Goal: Task Accomplishment & Management: Complete application form

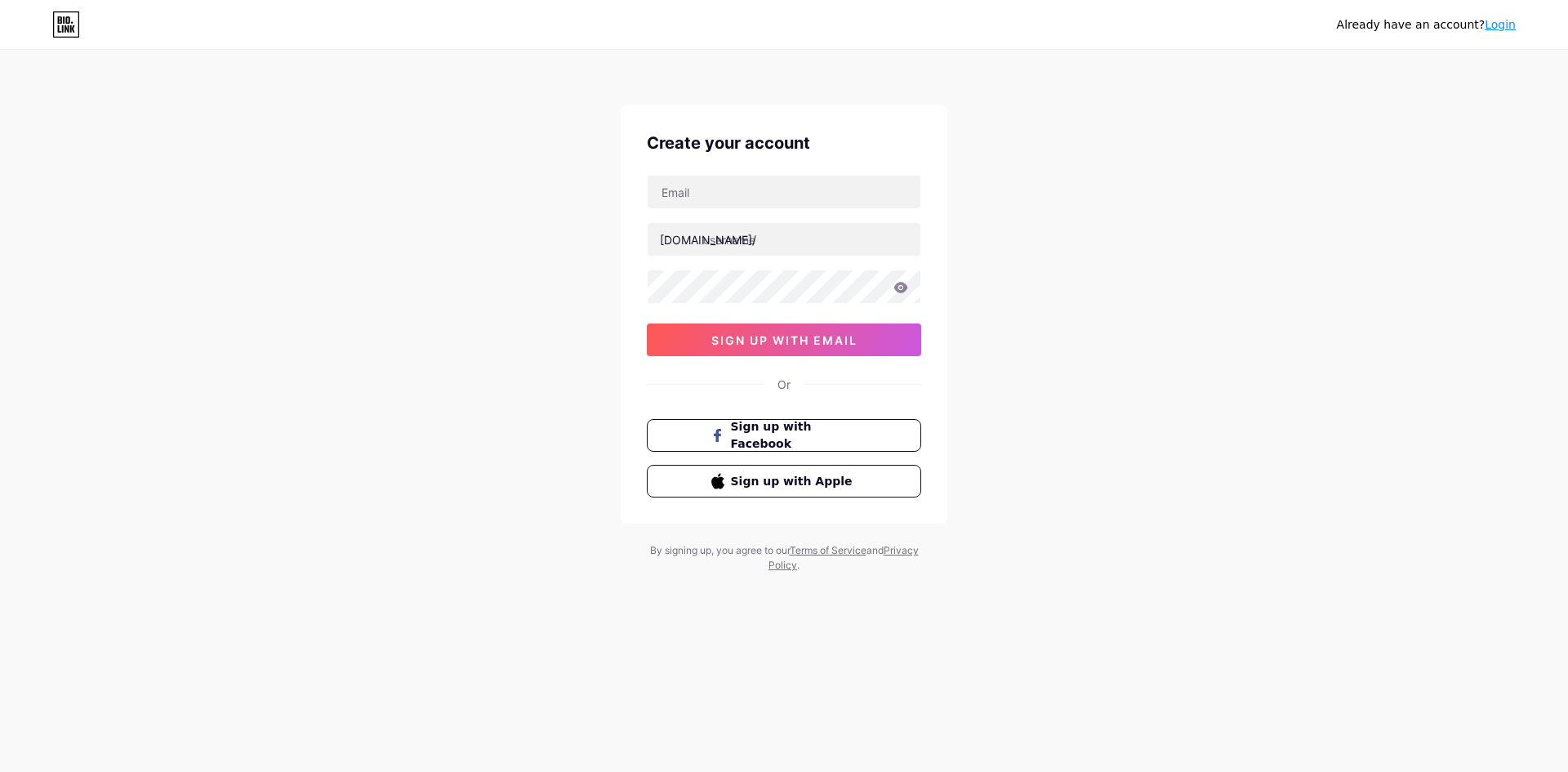
click at [1010, 237] on div "Already have an account? Login Create your account [DOMAIN_NAME]/ 0cAFcWeA69Dzn…" at bounding box center [784, 312] width 1568 height 625
click at [798, 238] on input "text" at bounding box center [784, 239] width 273 height 33
click at [795, 185] on input "text" at bounding box center [784, 192] width 273 height 33
paste input "[EMAIL_ADDRESS][DOMAIN_NAME]"
type input "[EMAIL_ADDRESS][DOMAIN_NAME]"
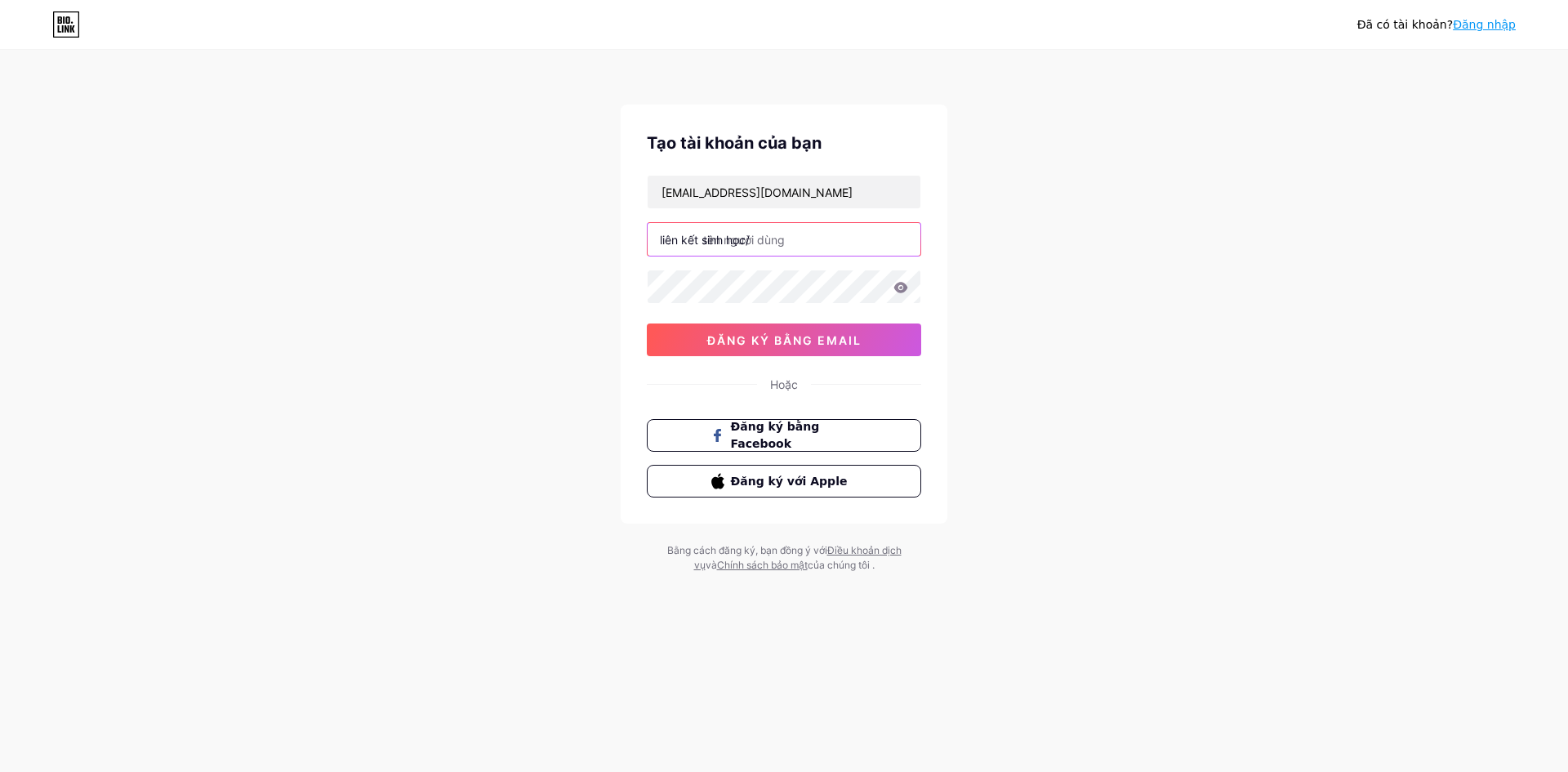
click at [788, 244] on input "text" at bounding box center [784, 239] width 273 height 33
type input "v"
type input "xmax268com"
click at [801, 343] on font "đăng ký bằng email" at bounding box center [784, 341] width 154 height 14
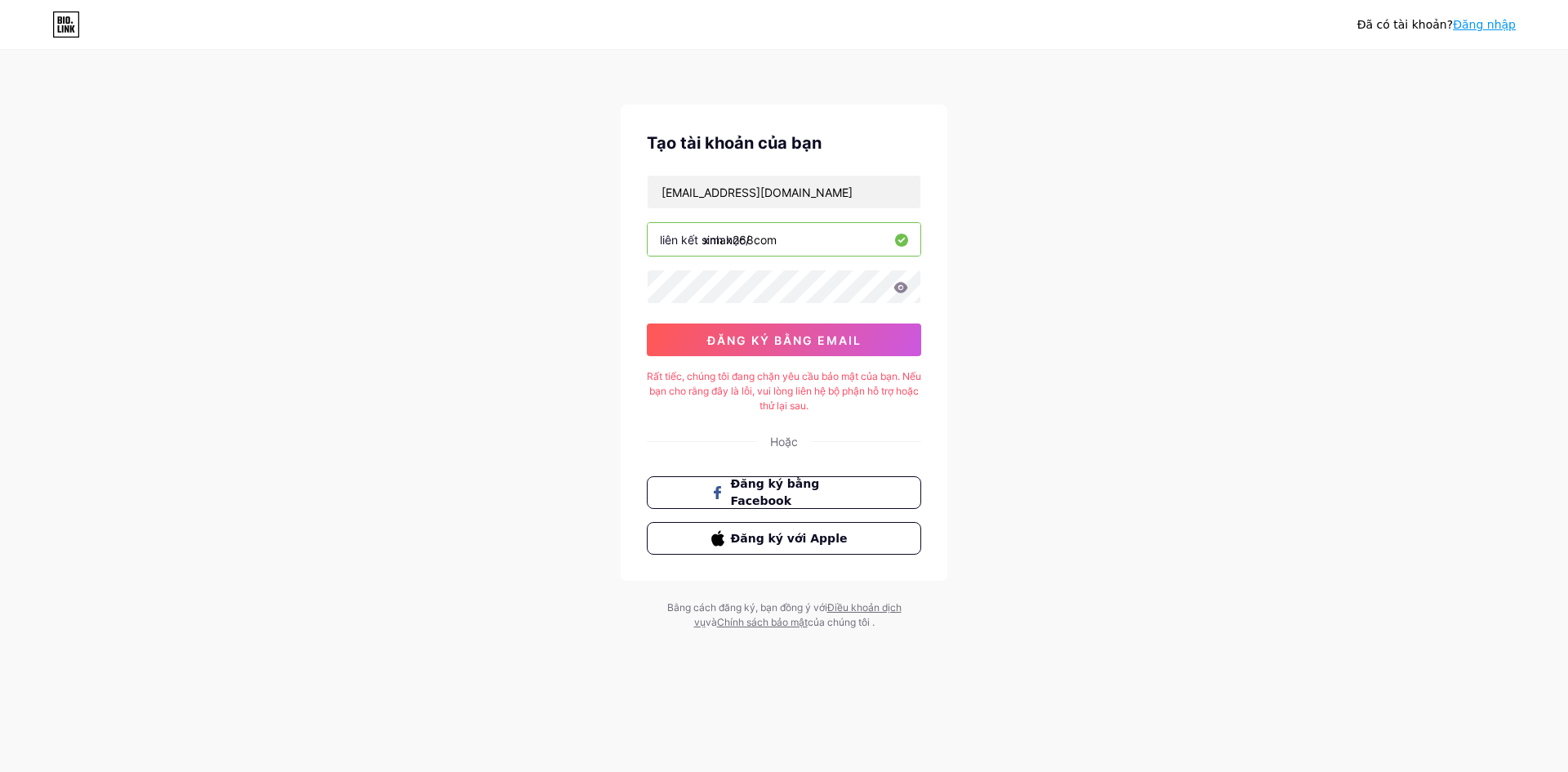
click at [1275, 157] on div "Đã có tài khoản? Đăng nhập Tạo tài khoản của bạn acuuvmax8888@gmail.com liên kế…" at bounding box center [784, 341] width 1568 height 682
drag, startPoint x: 858, startPoint y: 189, endPoint x: 450, endPoint y: 190, distance: 408.0
click at [450, 190] on div "Đã có tài khoản? Đăng nhập Tạo tài khoản của bạn acuuvmax8888@gmail.com liên kế…" at bounding box center [784, 341] width 1568 height 682
paste input "caheoxanh136"
type input "caheoxanh13688@gmail.com"
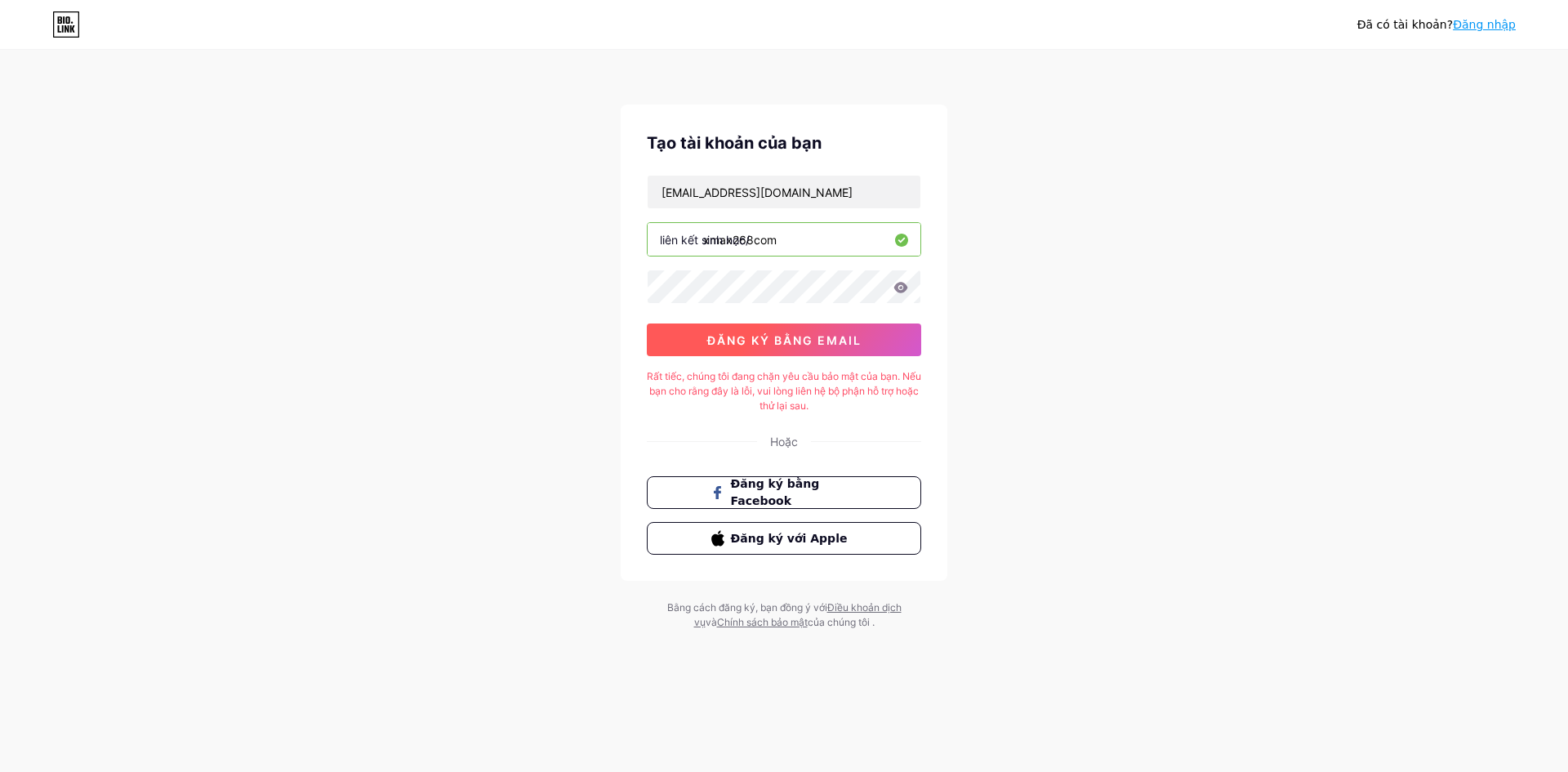
click at [779, 339] on font "đăng ký bằng email" at bounding box center [784, 341] width 154 height 14
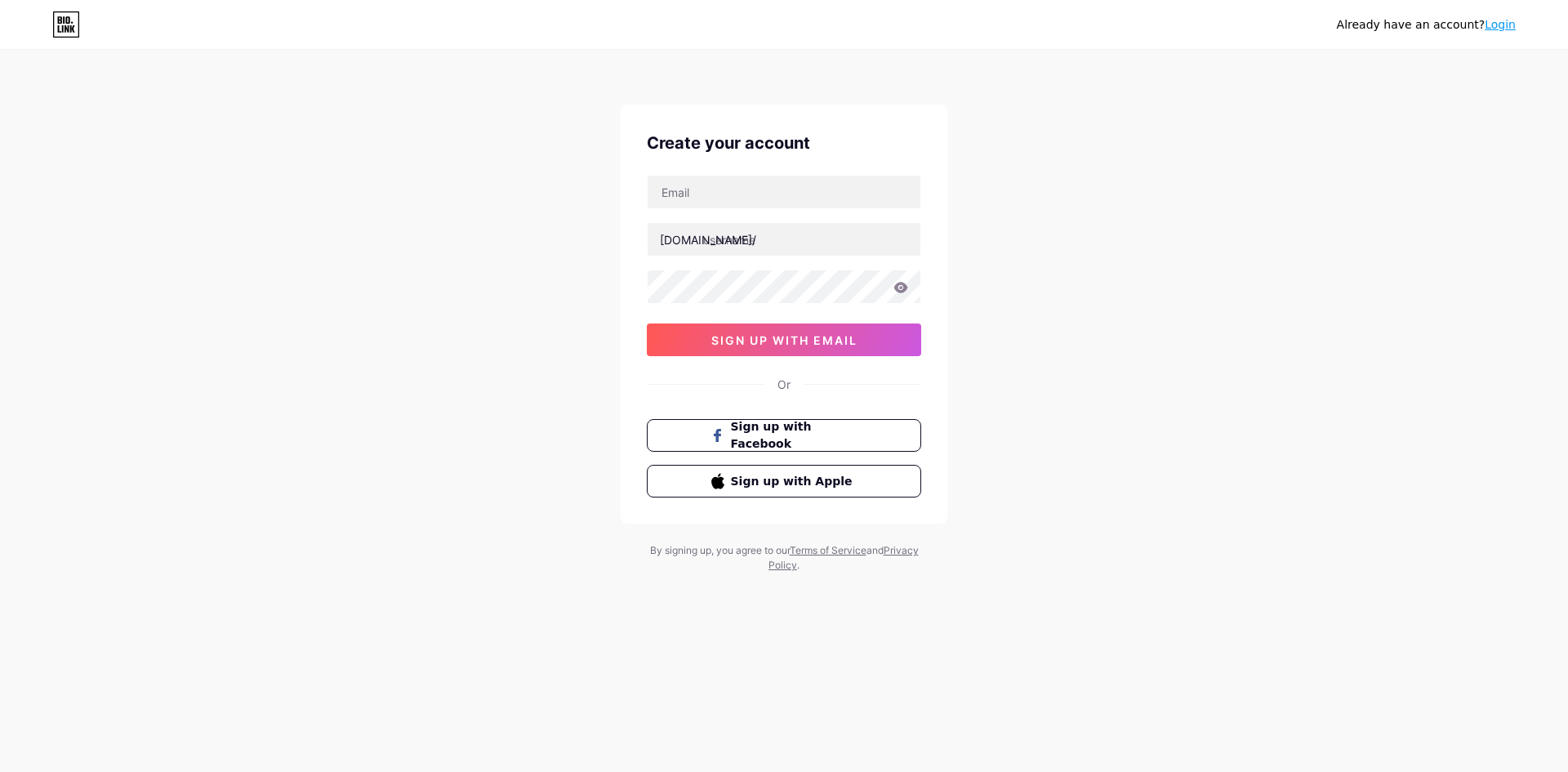
click at [529, 286] on div "Already have an account? Login Create your account bio.link/ sign up with email…" at bounding box center [784, 312] width 1568 height 625
click at [801, 439] on span "Sign up with Facebook" at bounding box center [794, 435] width 128 height 35
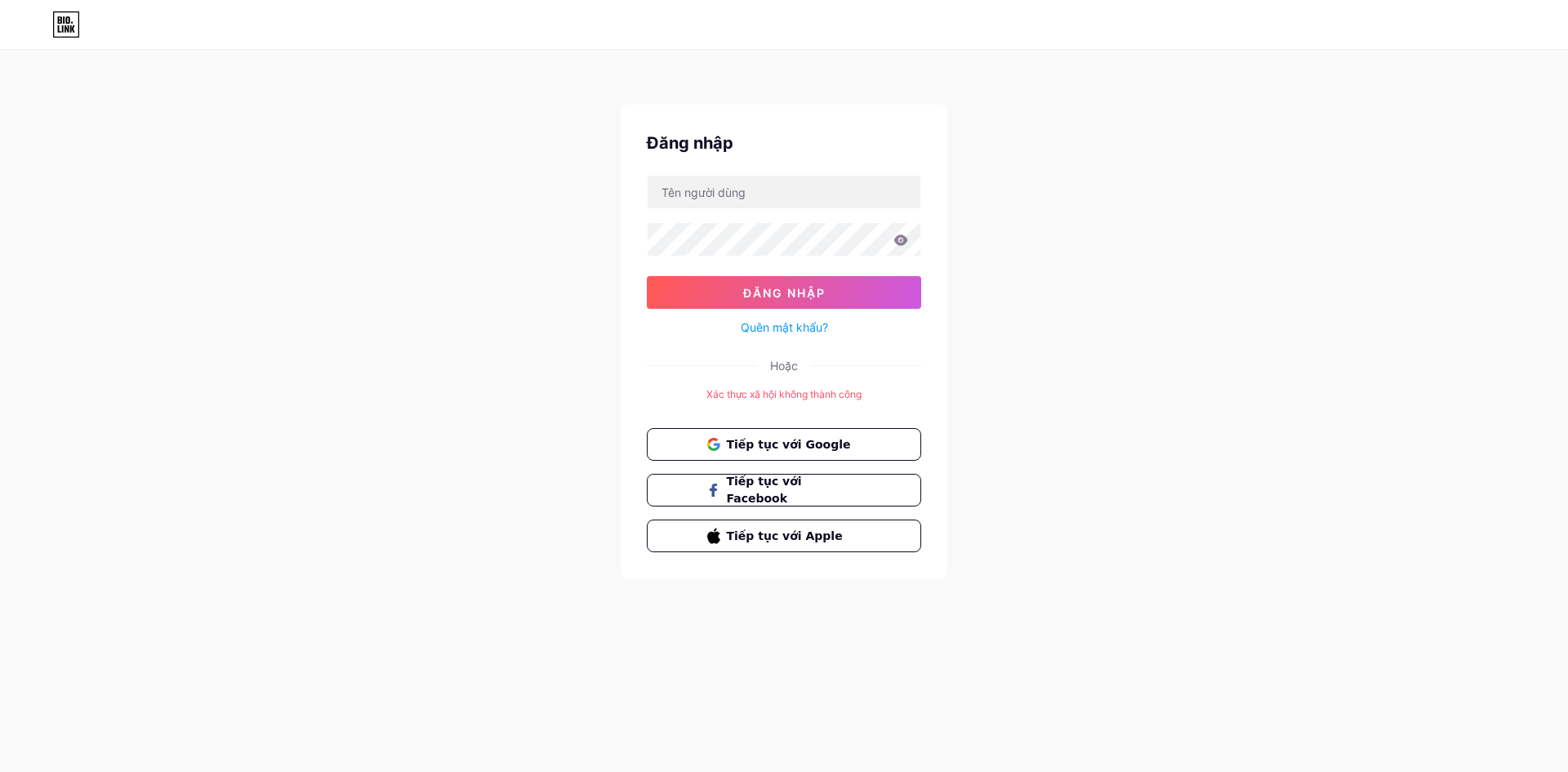
click at [1225, 455] on div "Đăng nhập Đăng nhập Quên mật khẩu? Hoặc Xác thực xã hội không thành công Tiếp t…" at bounding box center [784, 315] width 1568 height 630
click at [774, 184] on input "text" at bounding box center [784, 192] width 273 height 33
type input "61579034122542"
click at [1194, 315] on div "Đăng nhập 61579034122542 Đăng nhập Quên mật khẩu? Hoặc Xác thực xã hội không th…" at bounding box center [784, 315] width 1568 height 630
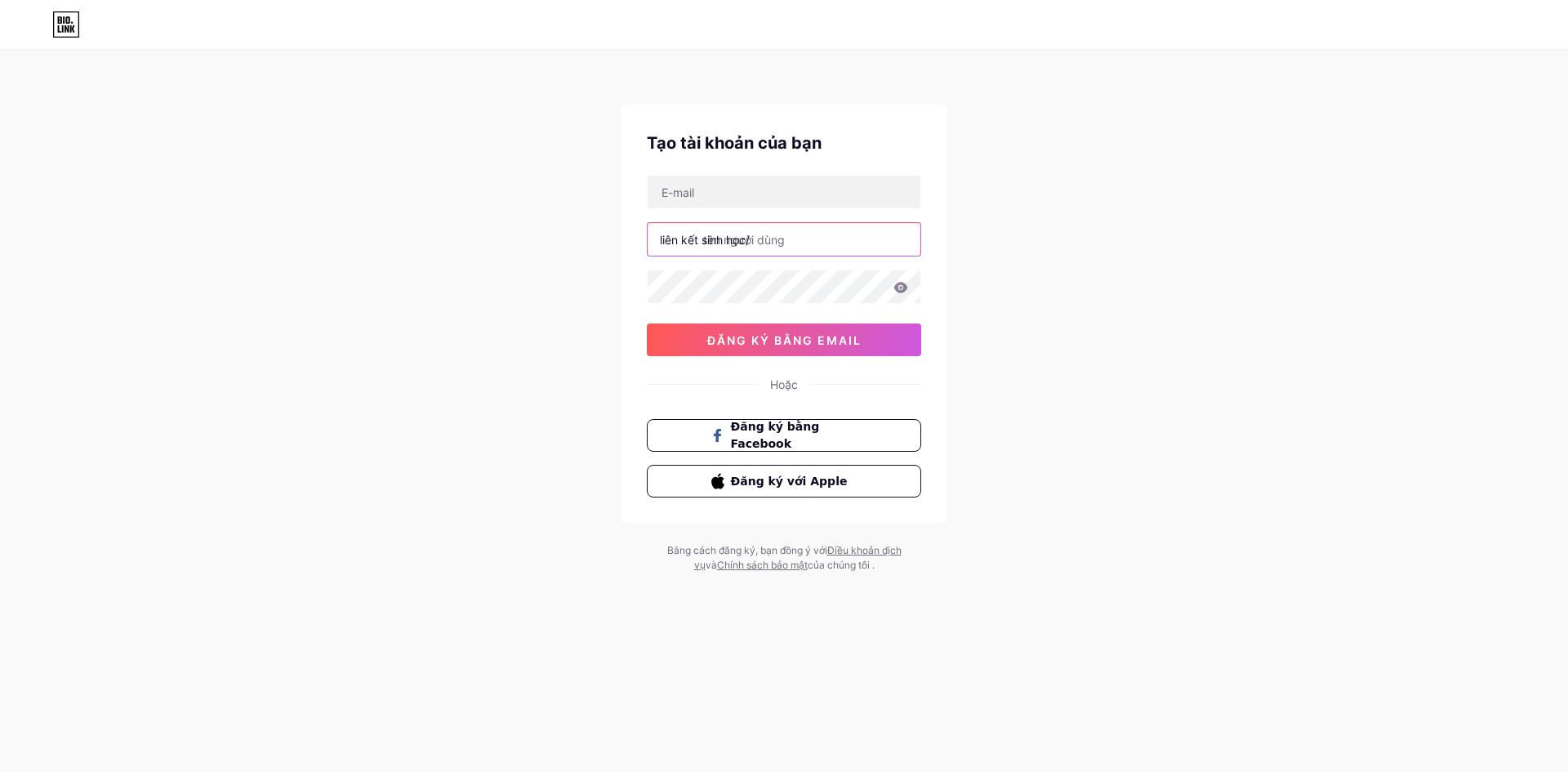
click at [807, 243] on input "text" at bounding box center [784, 239] width 273 height 33
click at [801, 194] on input "text" at bounding box center [784, 192] width 273 height 33
type input "[EMAIL_ADDRESS][DOMAIN_NAME]"
click at [784, 242] on input "text" at bounding box center [784, 239] width 273 height 33
type input "v"
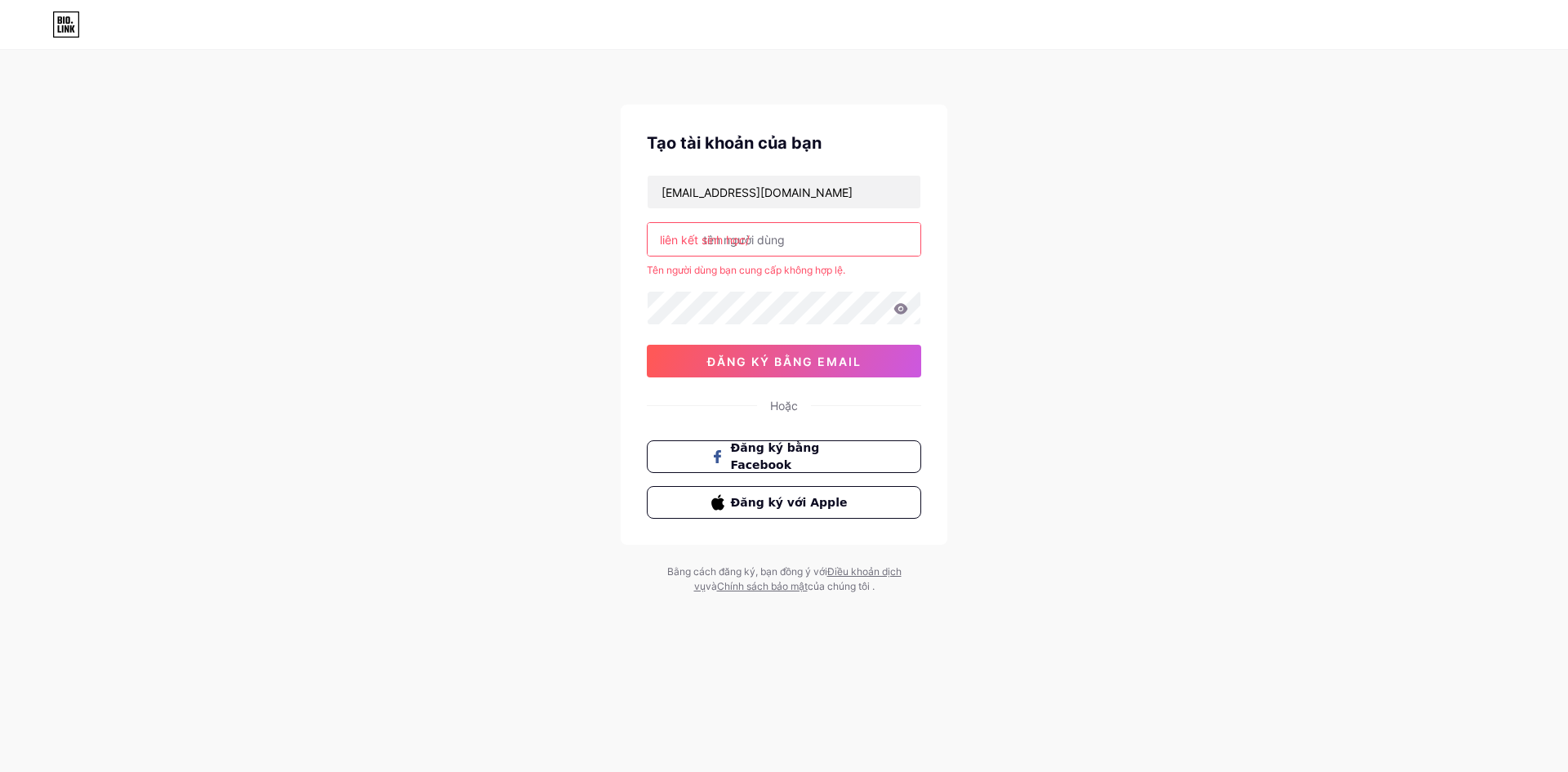
type input "a"
type input "v"
click at [727, 238] on input "v" at bounding box center [784, 239] width 273 height 33
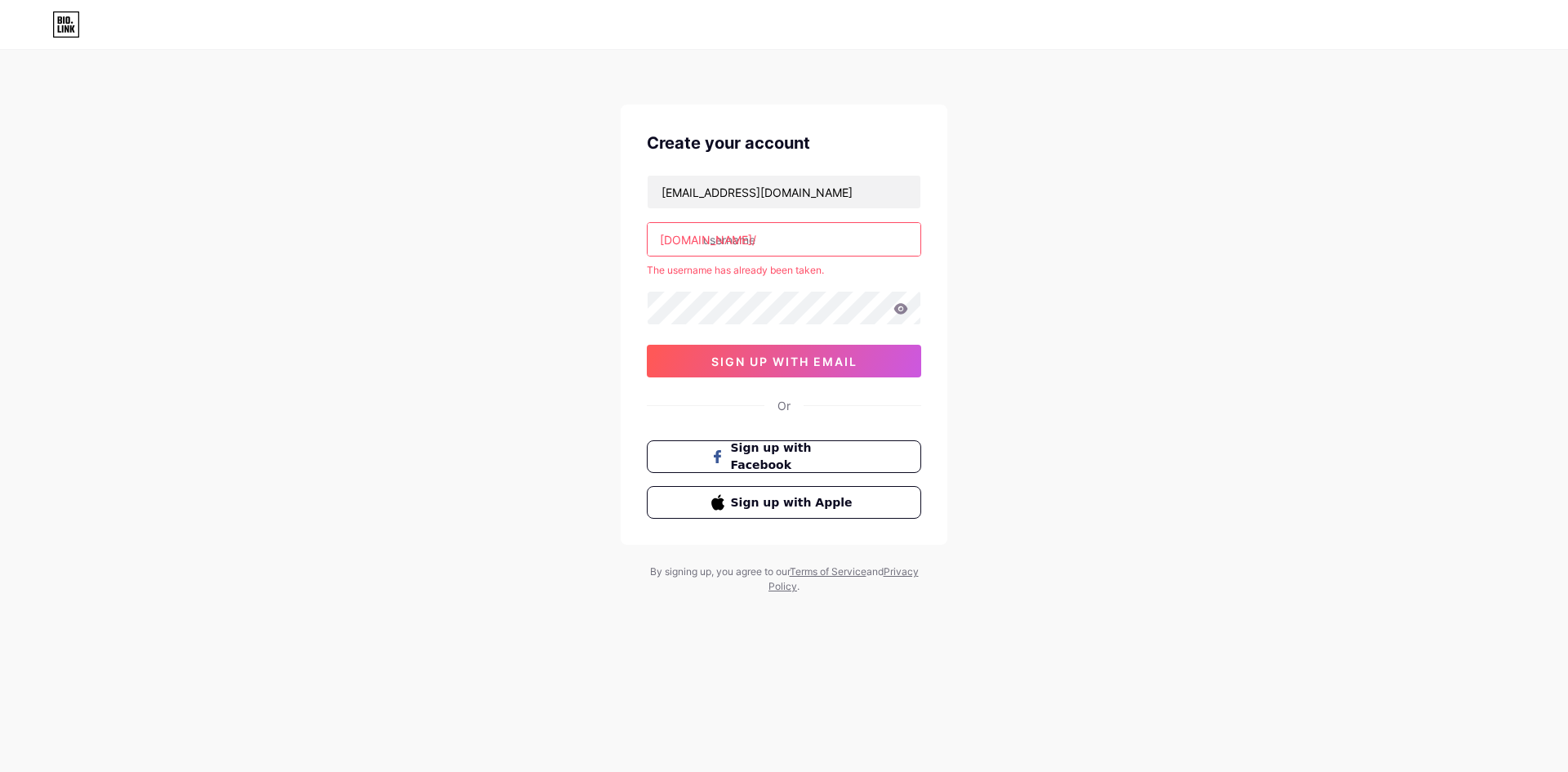
type input "v"
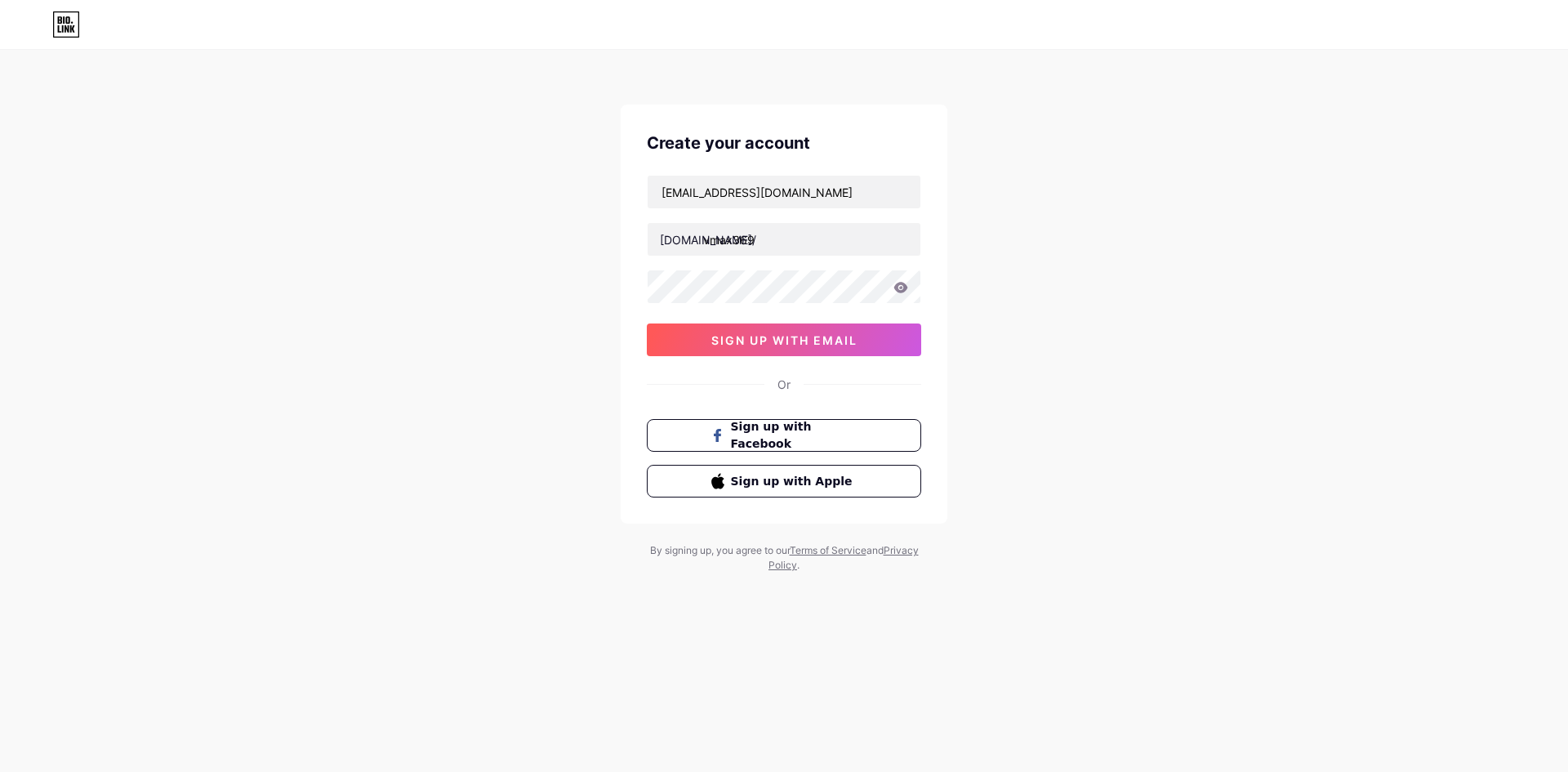
click at [1193, 333] on div "Create your account [EMAIL_ADDRESS][DOMAIN_NAME] [DOMAIN_NAME]/ vmax369 sign up…" at bounding box center [784, 312] width 1568 height 625
type input "vmax369."
click at [795, 335] on span "sign up with email" at bounding box center [784, 341] width 146 height 14
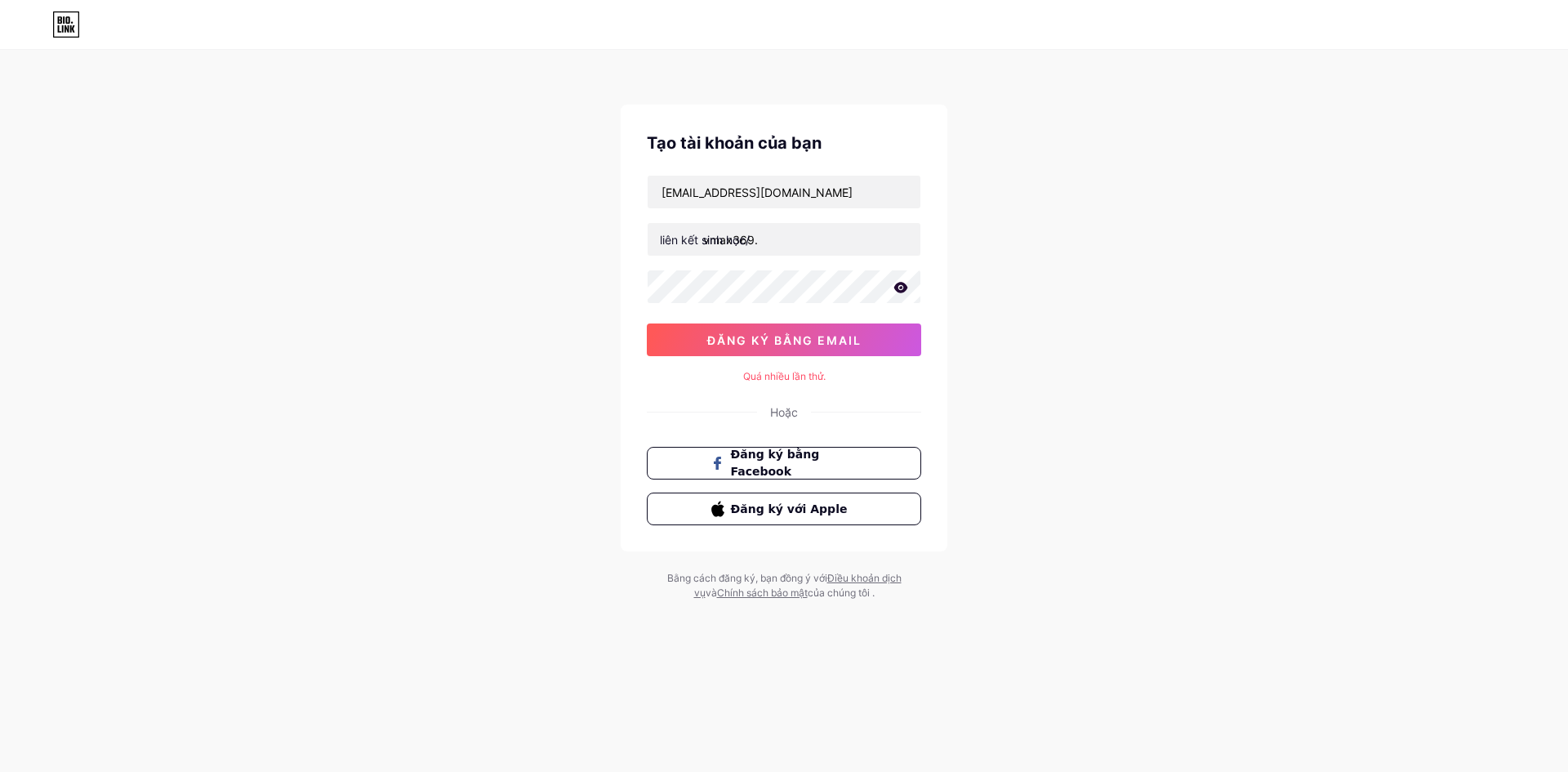
click at [1151, 464] on div "Tạo tài khoản của bạn [EMAIL_ADDRESS][DOMAIN_NAME] liên kết sinh học/ vmax369. …" at bounding box center [784, 326] width 1568 height 653
click at [297, 168] on div "Tạo tài khoản của bạn [EMAIL_ADDRESS][DOMAIN_NAME] liên kết sinh học/ vmax369. …" at bounding box center [784, 326] width 1568 height 653
